Goal: Task Accomplishment & Management: Manage account settings

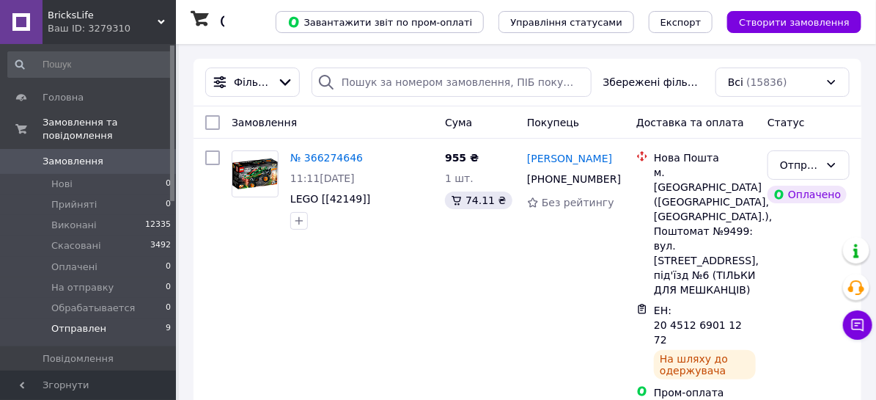
click at [70, 322] on span "Отправлен" at bounding box center [78, 328] width 55 height 13
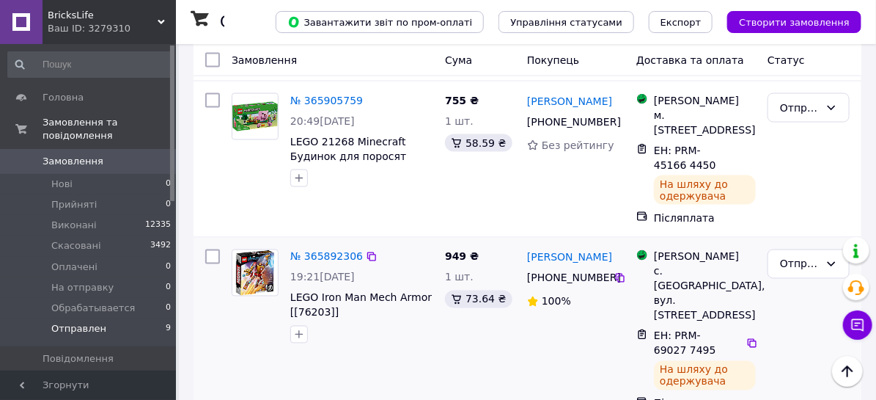
scroll to position [733, 0]
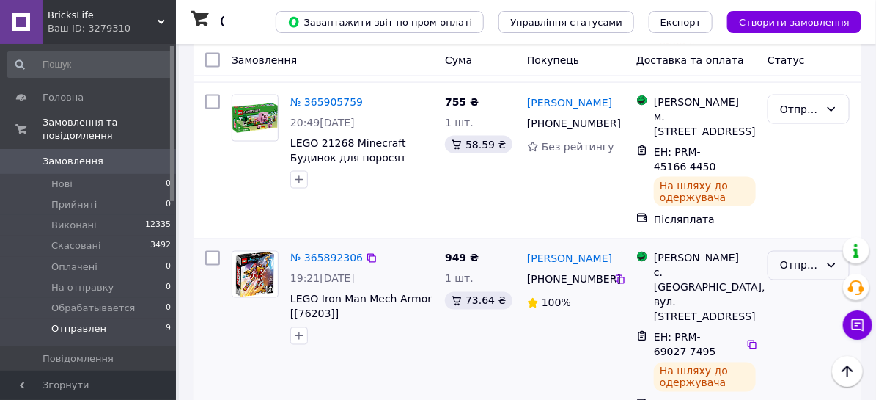
click at [829, 263] on icon at bounding box center [832, 265] width 8 height 4
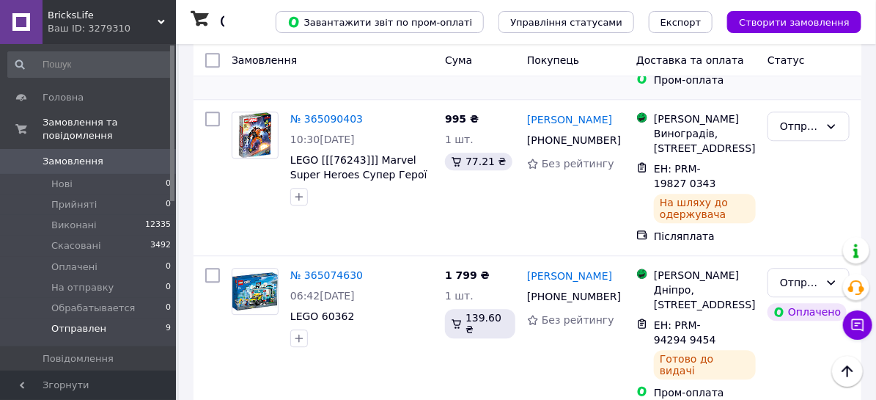
scroll to position [1331, 0]
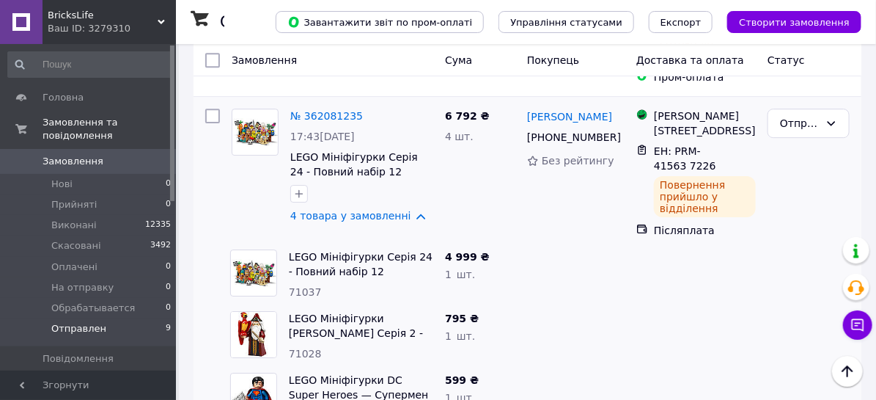
scroll to position [1177, 0]
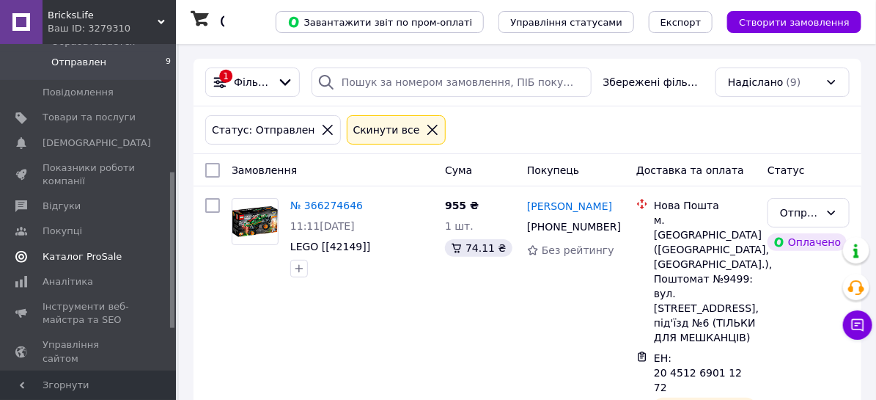
click at [73, 250] on span "Каталог ProSale" at bounding box center [82, 256] width 79 height 13
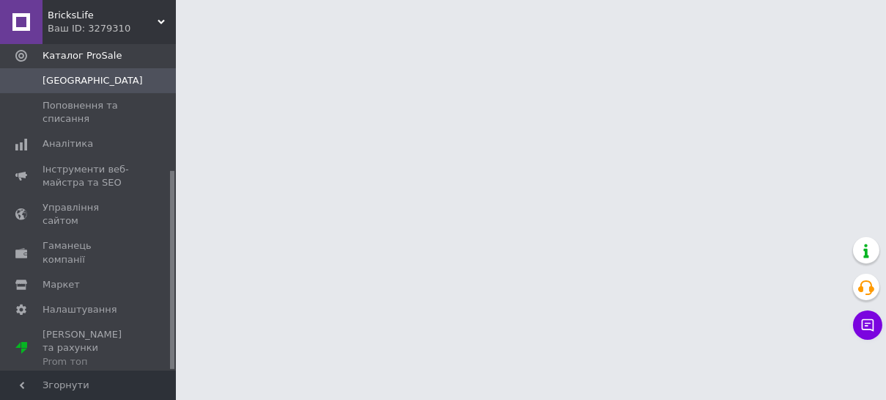
scroll to position [207, 0]
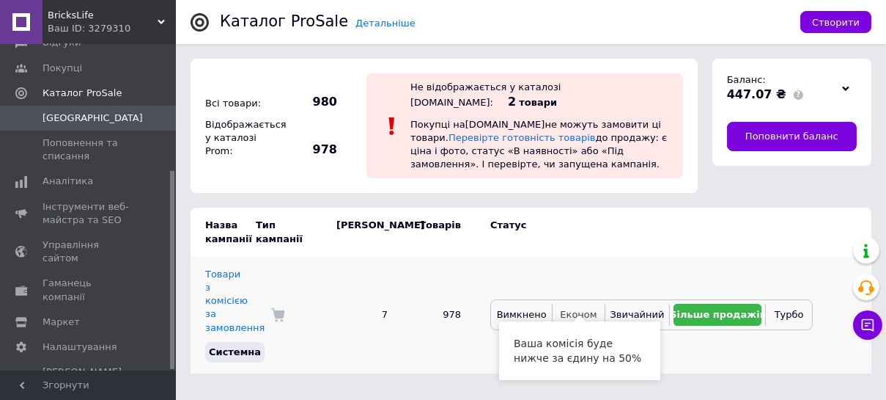
click at [586, 309] on span "Економ" at bounding box center [578, 314] width 37 height 11
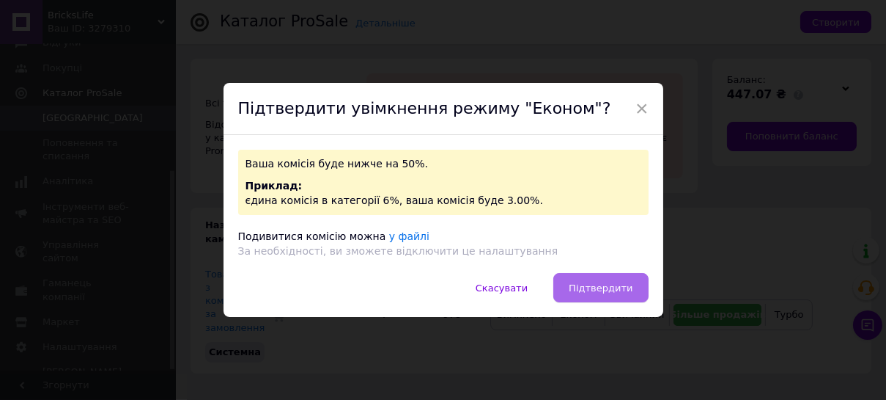
click at [595, 289] on span "Підтвердити" at bounding box center [601, 287] width 64 height 11
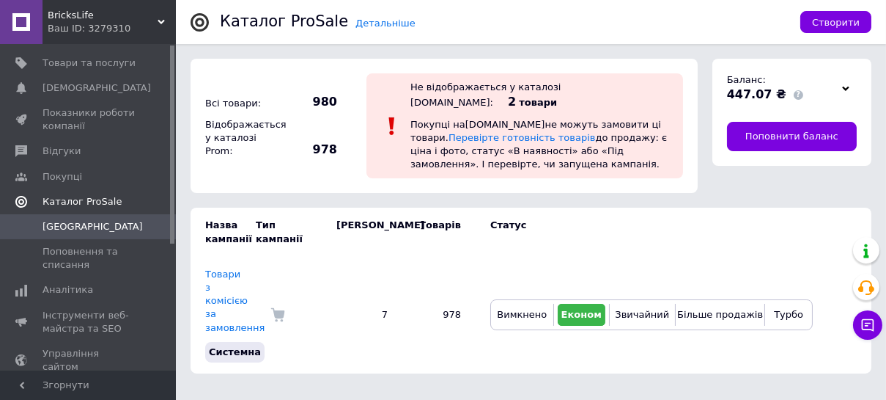
scroll to position [0, 0]
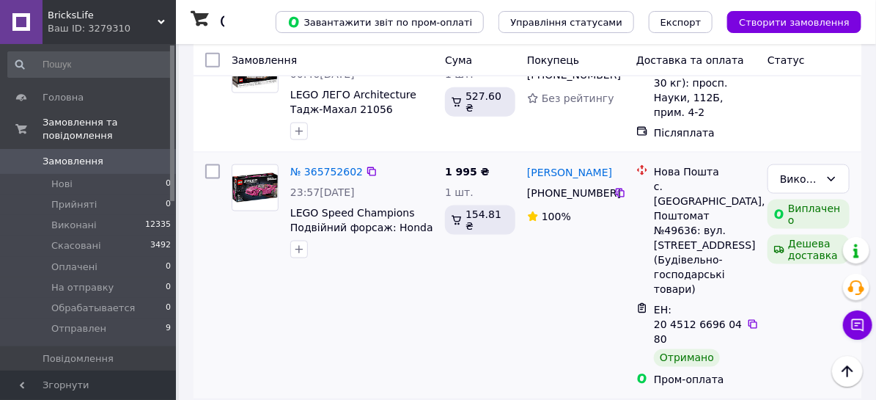
scroll to position [2532, 0]
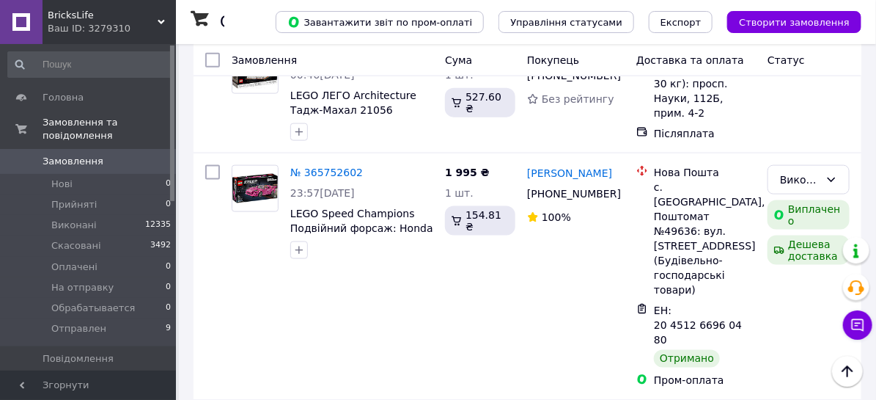
drag, startPoint x: 418, startPoint y: 161, endPoint x: 289, endPoint y: 141, distance: 130.4
copy span "LEGO 71808 Ninjago Робот вогняної стихії Кая 71808"
drag, startPoint x: 304, startPoint y: 89, endPoint x: 393, endPoint y: 91, distance: 89.5
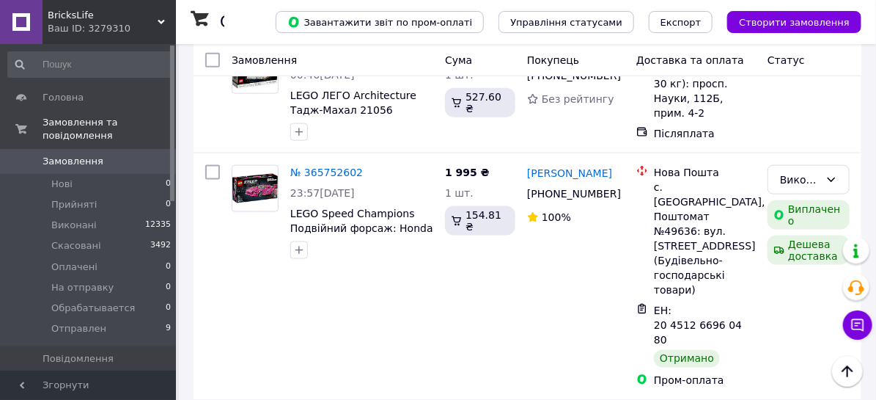
copy div "365745892"
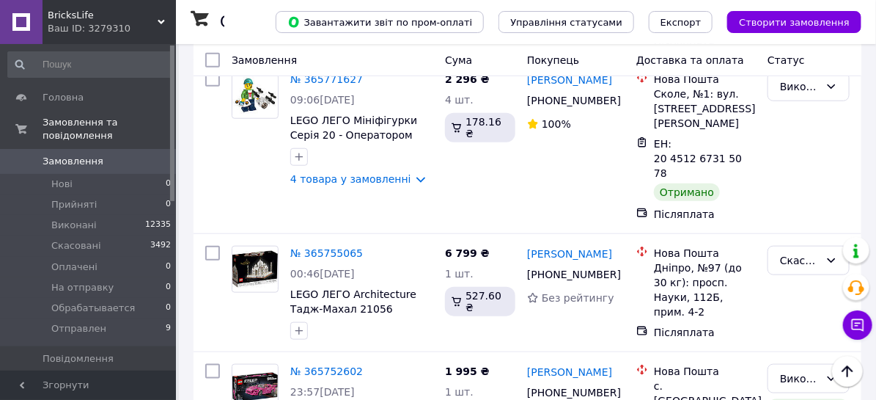
scroll to position [2332, 0]
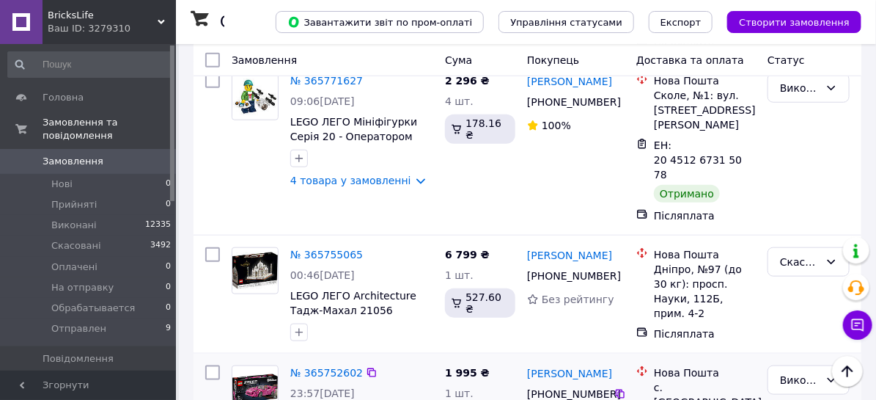
drag, startPoint x: 424, startPoint y: 171, endPoint x: 291, endPoint y: 156, distance: 134.2
copy span "LEGO Spееd Chаmpions Подвійний форсаж: Honda"
drag, startPoint x: 302, startPoint y: 100, endPoint x: 358, endPoint y: 103, distance: 55.8
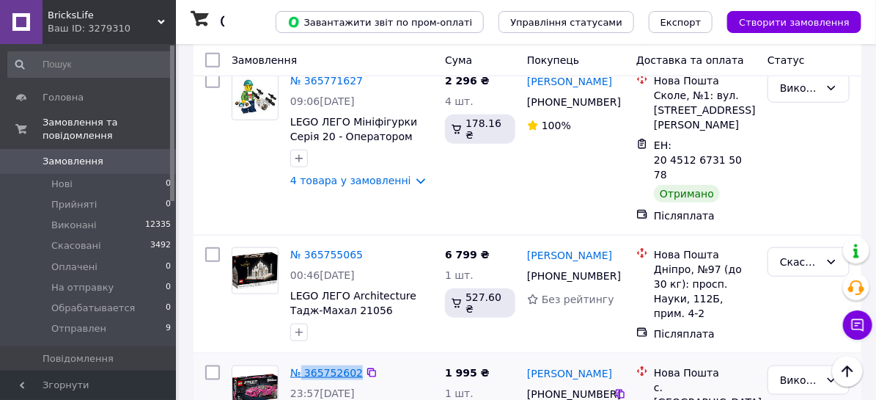
copy div "365752602"
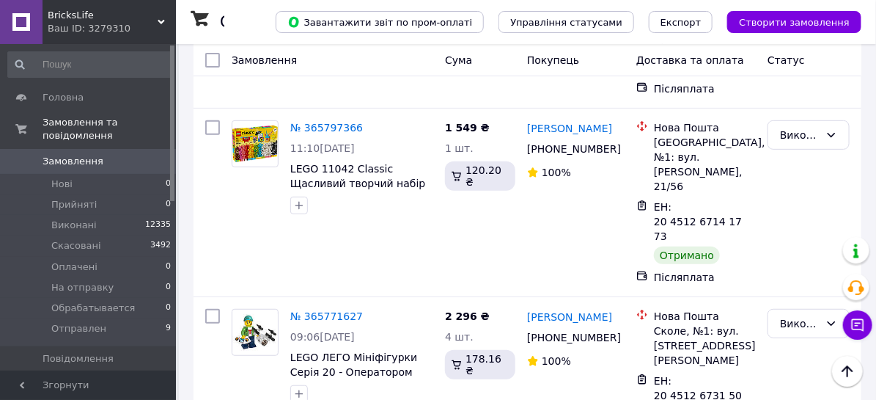
scroll to position [2066, 0]
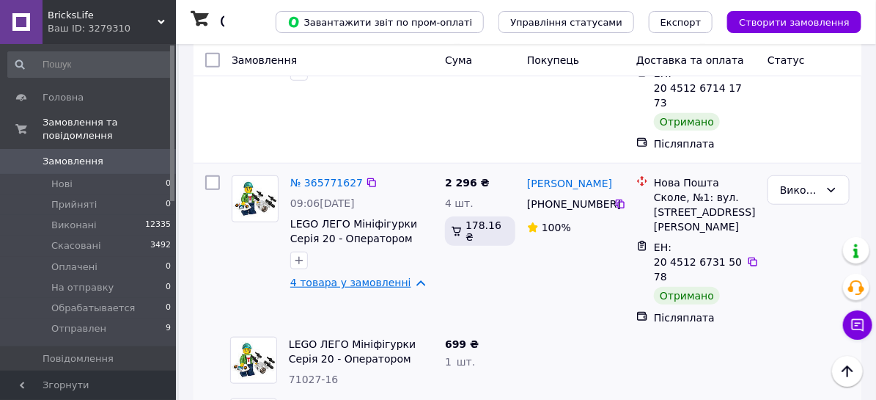
scroll to position [2265, 0]
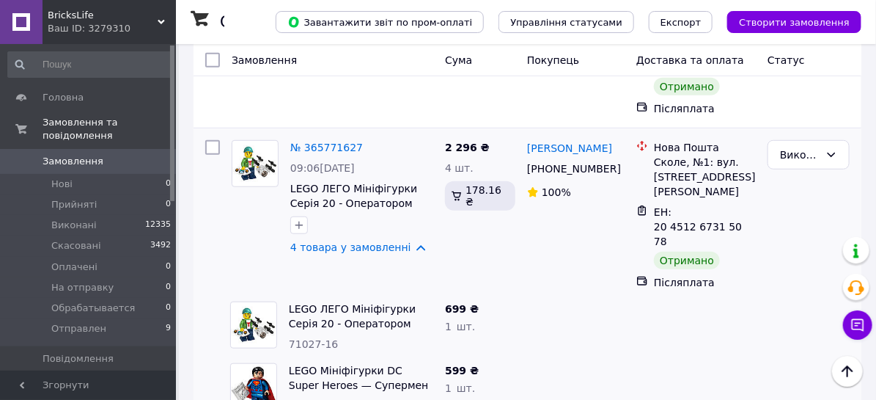
drag, startPoint x: 430, startPoint y: 248, endPoint x: 277, endPoint y: 238, distance: 153.6
copy div "LEGO Мініфігурки Серія Disney 2 - Вінтажний Міккі 71024-1"
drag, startPoint x: 425, startPoint y: 191, endPoint x: 286, endPoint y: 169, distance: 141.1
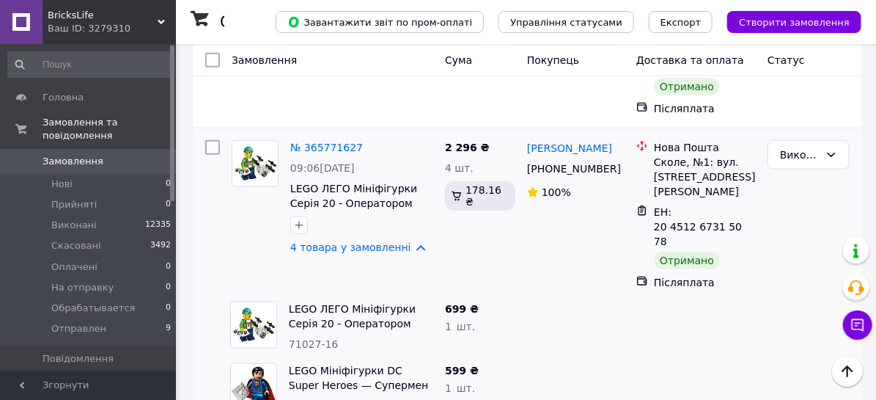
copy link "LEGO Мініфігурки Серія Disney 2 - Вінтажна Мінні 71024-2"
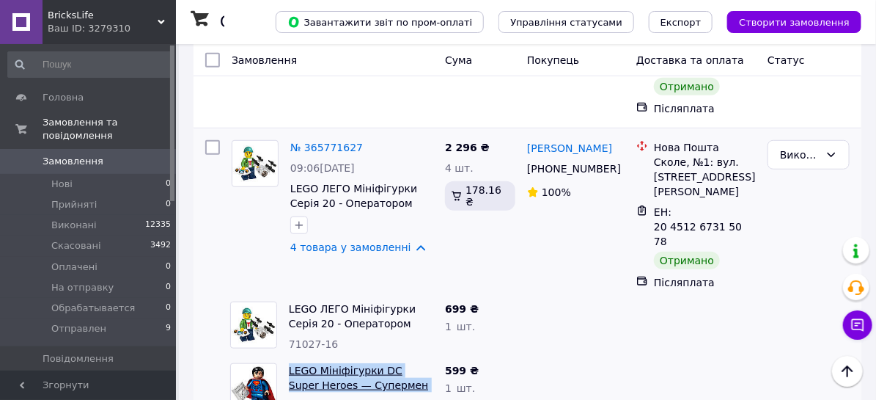
drag, startPoint x: 428, startPoint y: 125, endPoint x: 290, endPoint y: 113, distance: 138.3
click at [290, 363] on span "LEGO Мініфігурки DC Super Heroes — Супермен 71026-7" at bounding box center [361, 377] width 144 height 29
copy link "LEGO Мініфігурки DC Super Heroes — Супермен 71026-7"
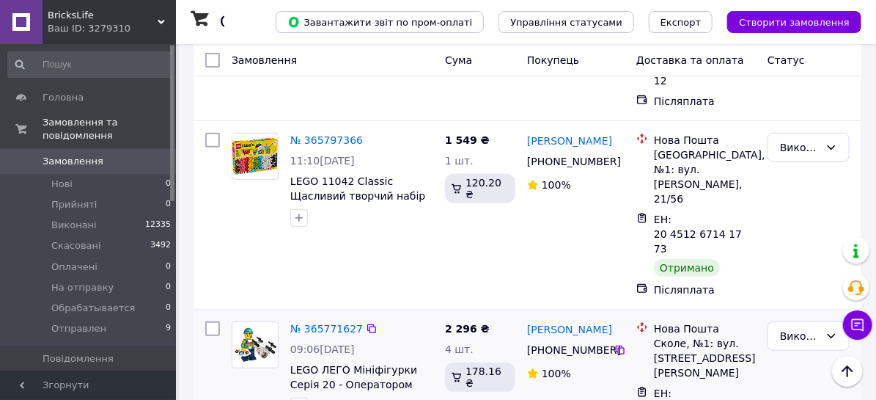
scroll to position [2066, 0]
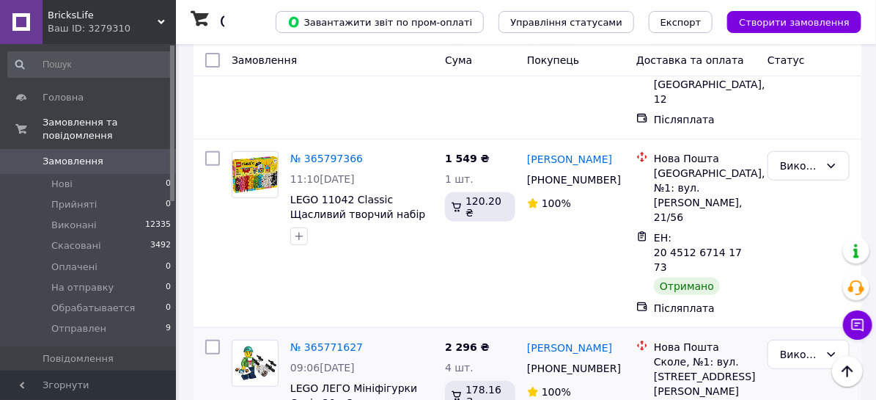
drag, startPoint x: 375, startPoint y: 264, endPoint x: 279, endPoint y: 250, distance: 97.0
copy div "LEGO ЛЕГО Мініфігурки Серія 20 - Оператором"
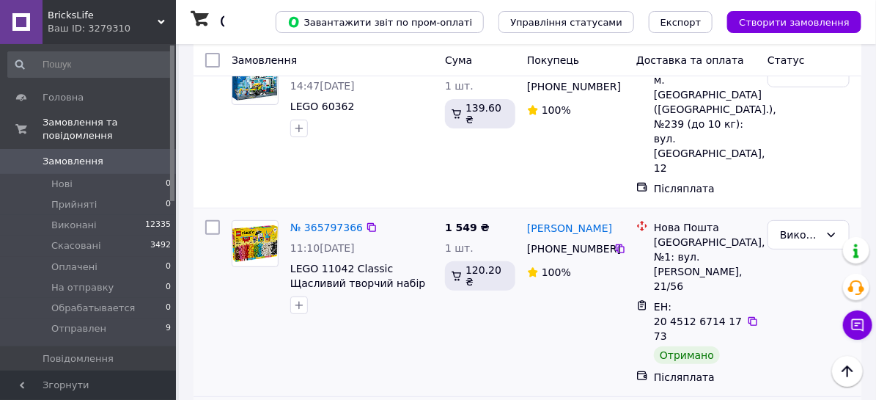
scroll to position [1933, 0]
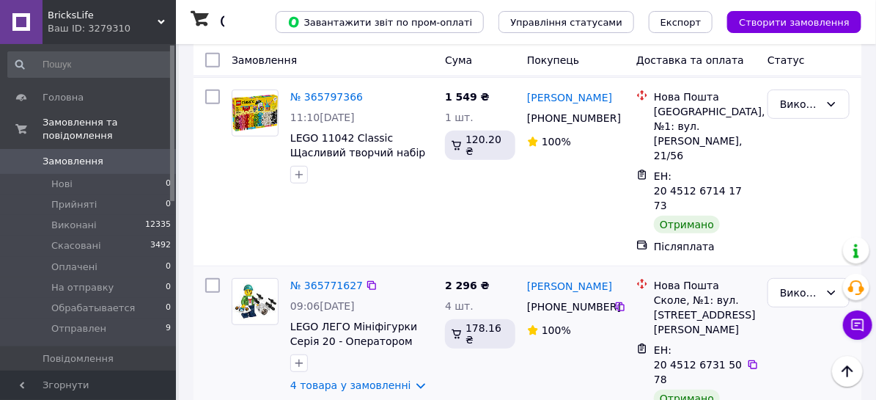
scroll to position [2133, 0]
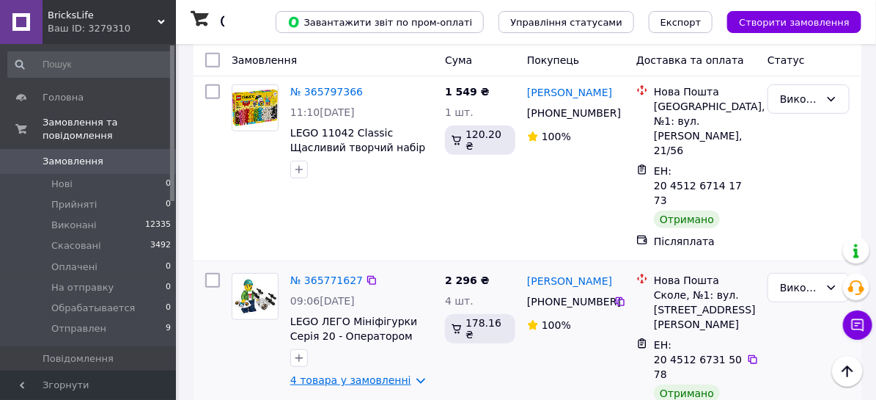
click at [381, 374] on link "4 товара у замовленні" at bounding box center [350, 380] width 121 height 12
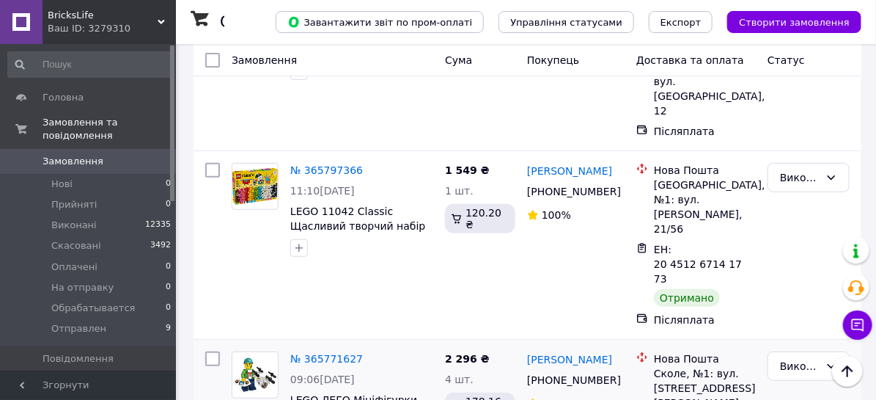
scroll to position [1866, 0]
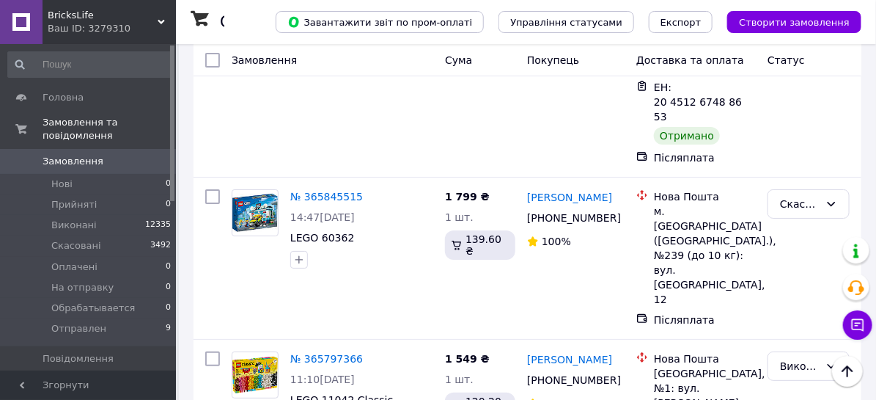
drag, startPoint x: 304, startPoint y: 293, endPoint x: 359, endPoint y: 286, distance: 55.5
copy link "365771627"
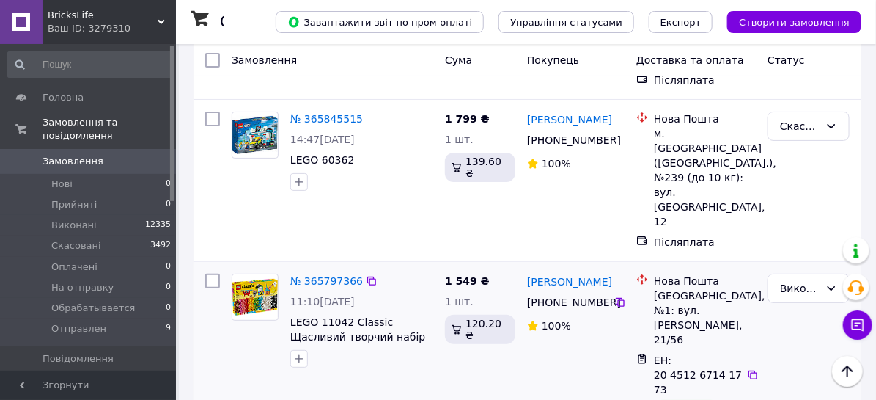
scroll to position [2066, 0]
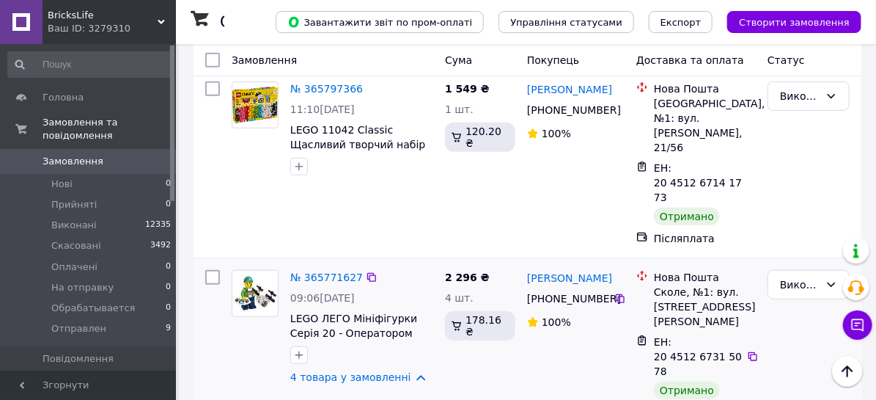
scroll to position [2199, 0]
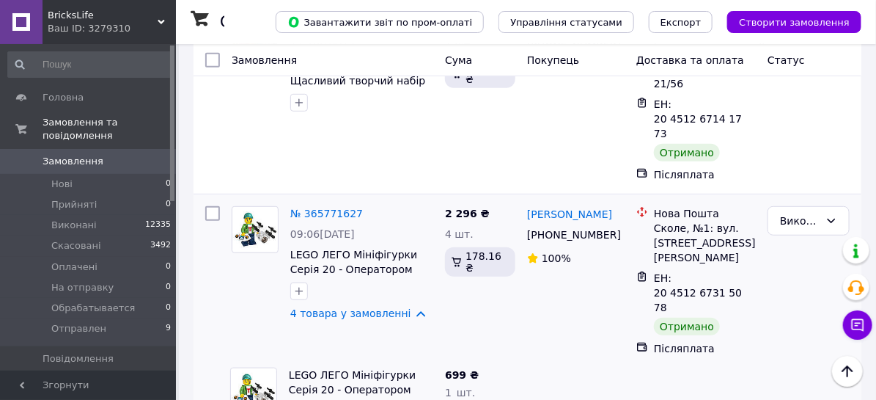
drag, startPoint x: 421, startPoint y: 254, endPoint x: 289, endPoint y: 240, distance: 132.6
copy link "LEGO Мініфігурки Серія Disney 2 - Вінтажна Мінні 71024-2"
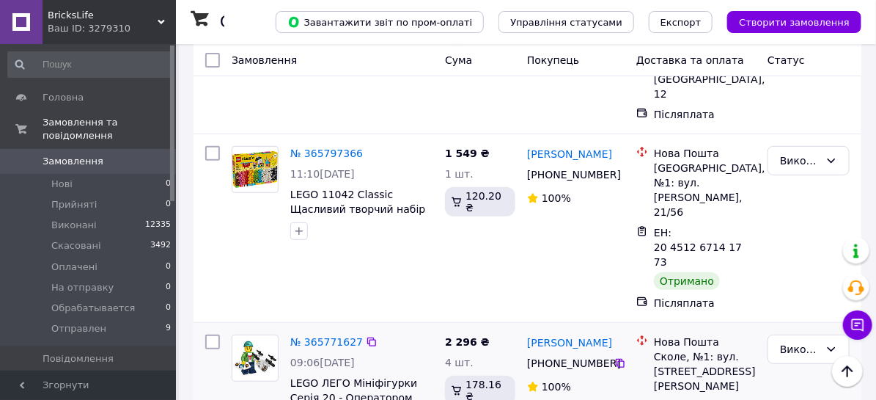
scroll to position [2066, 0]
